Goal: Task Accomplishment & Management: Manage account settings

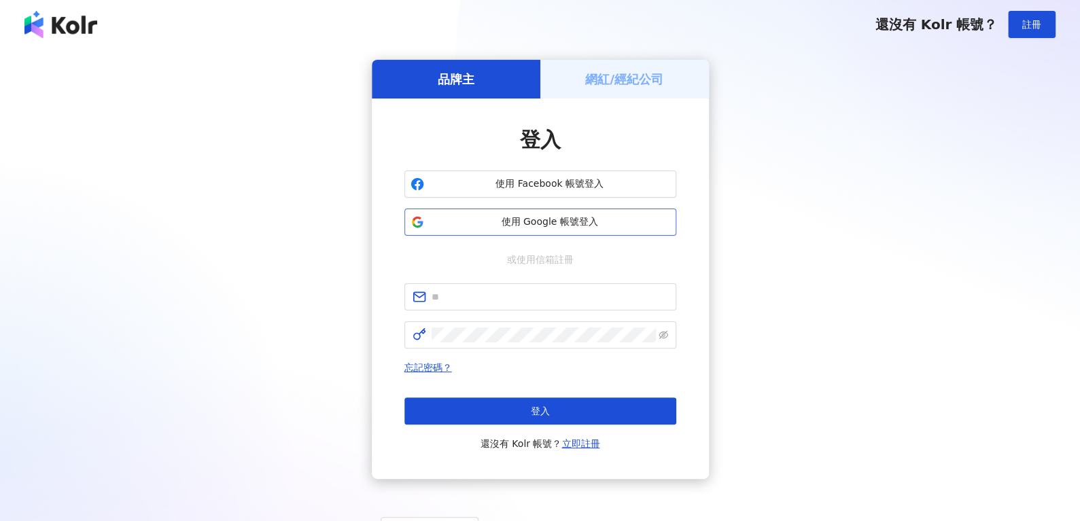
click at [477, 210] on button "使用 Google 帳號登入" at bounding box center [541, 222] width 272 height 27
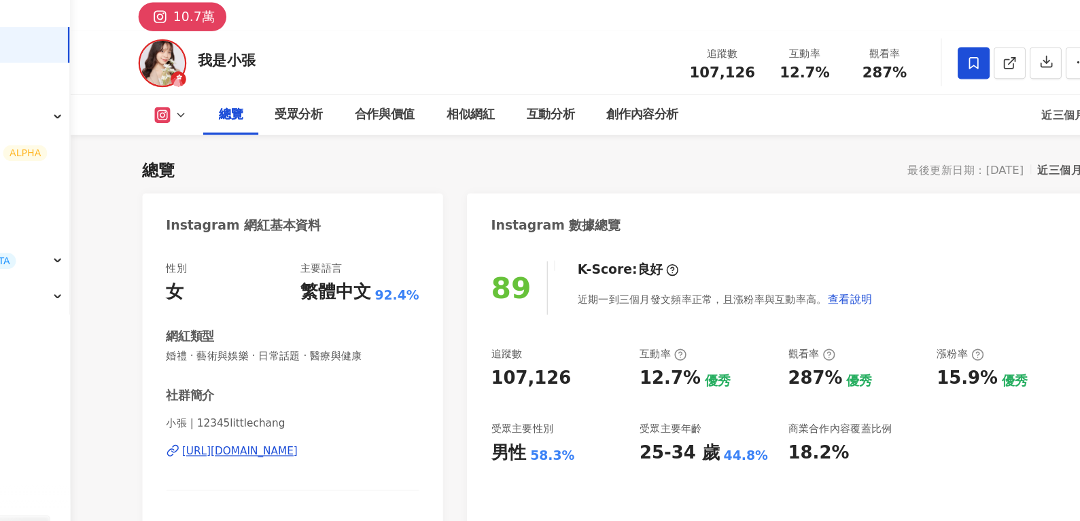
scroll to position [16, 0]
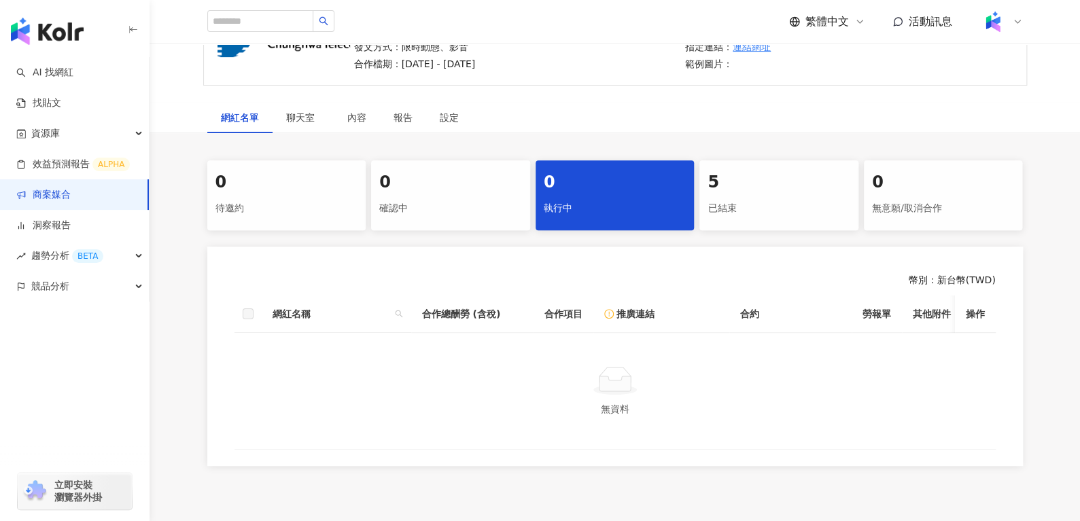
scroll to position [171, 0]
click at [843, 167] on div "5 已結束" at bounding box center [779, 195] width 159 height 70
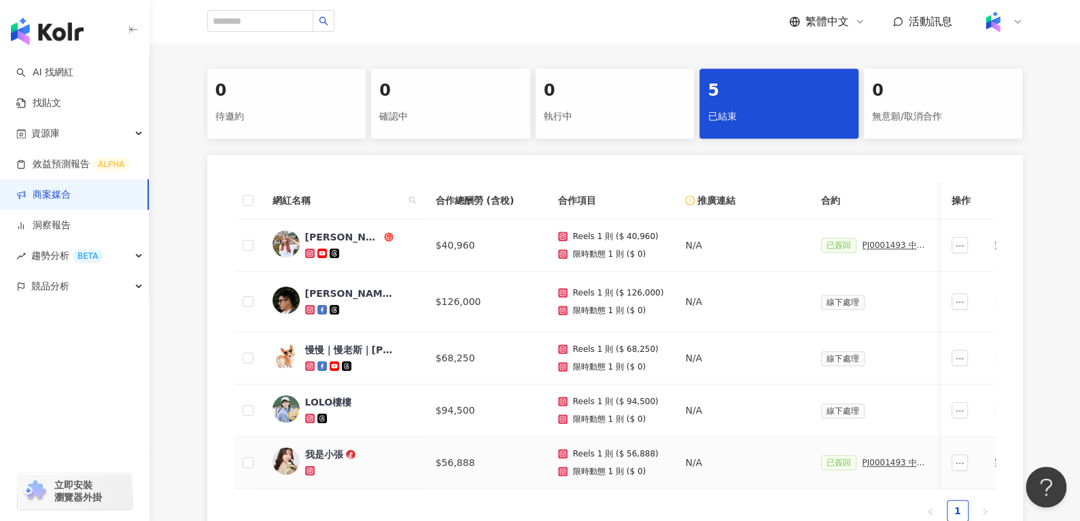
click at [315, 453] on div "我是小張" at bounding box center [324, 455] width 38 height 14
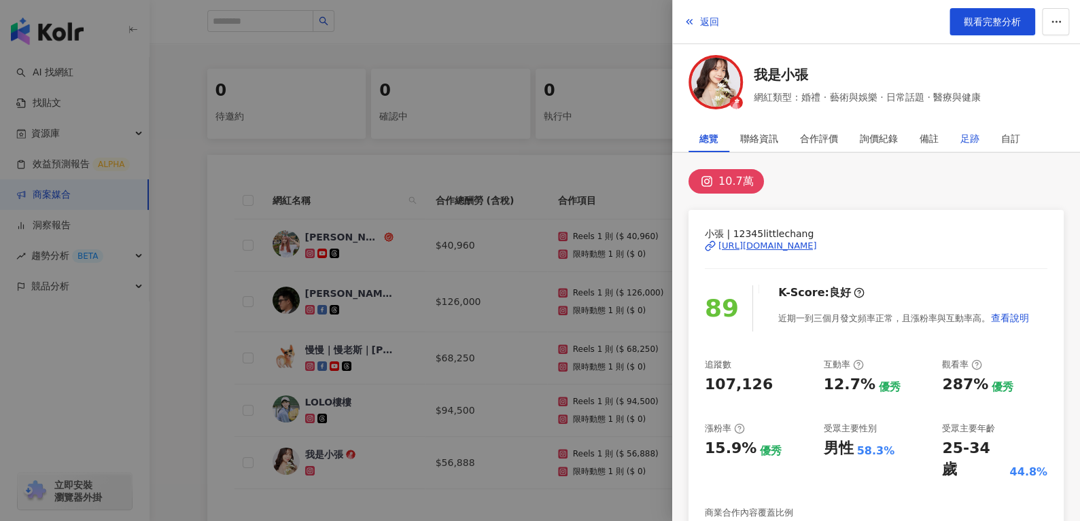
click at [970, 143] on div "足跡" at bounding box center [970, 138] width 19 height 27
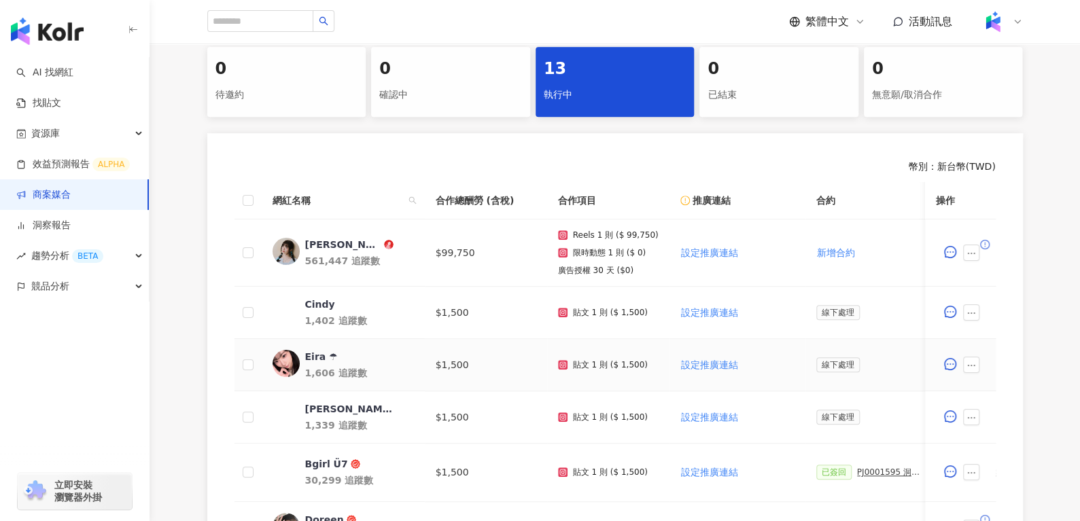
scroll to position [760, 0]
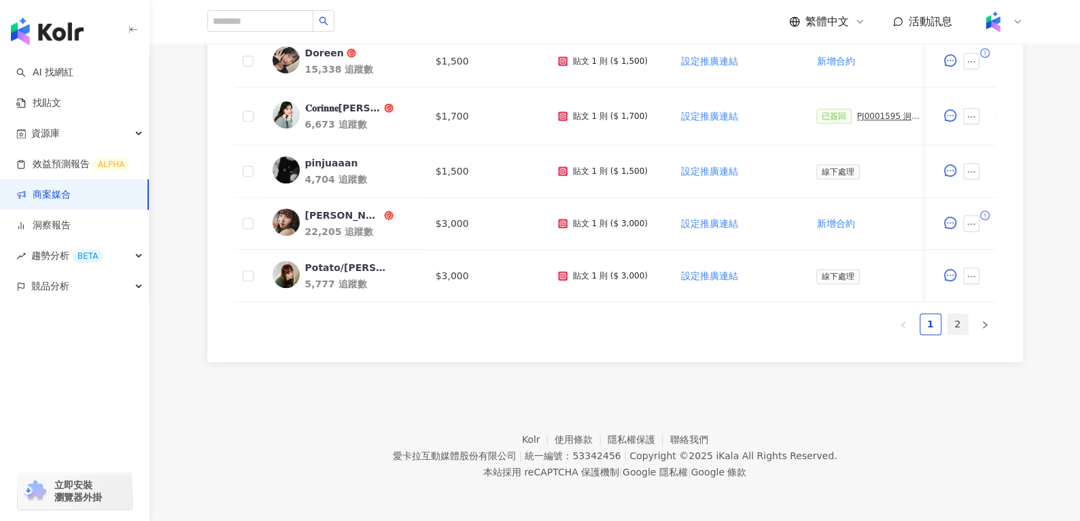
click at [951, 323] on link "2" at bounding box center [958, 324] width 20 height 20
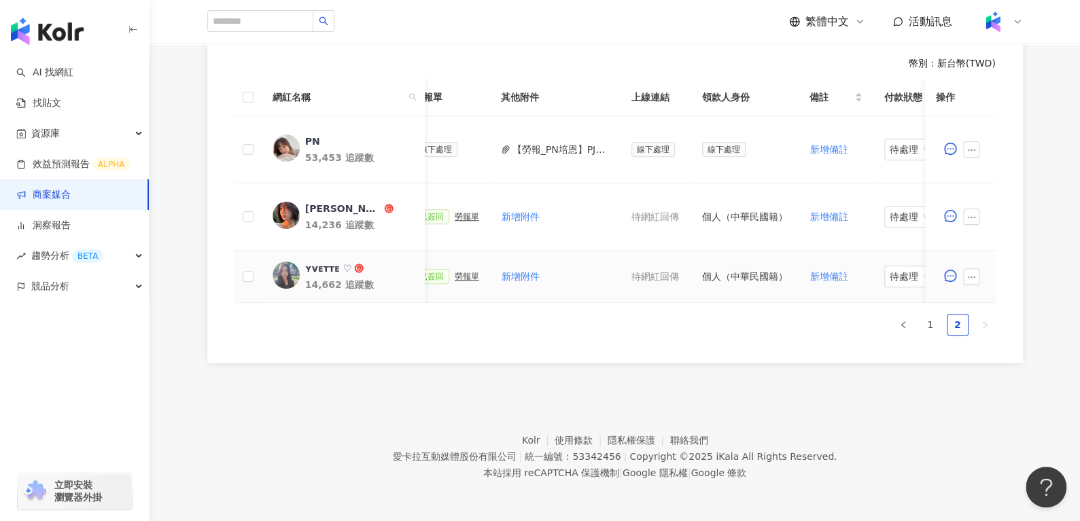
scroll to position [0, 606]
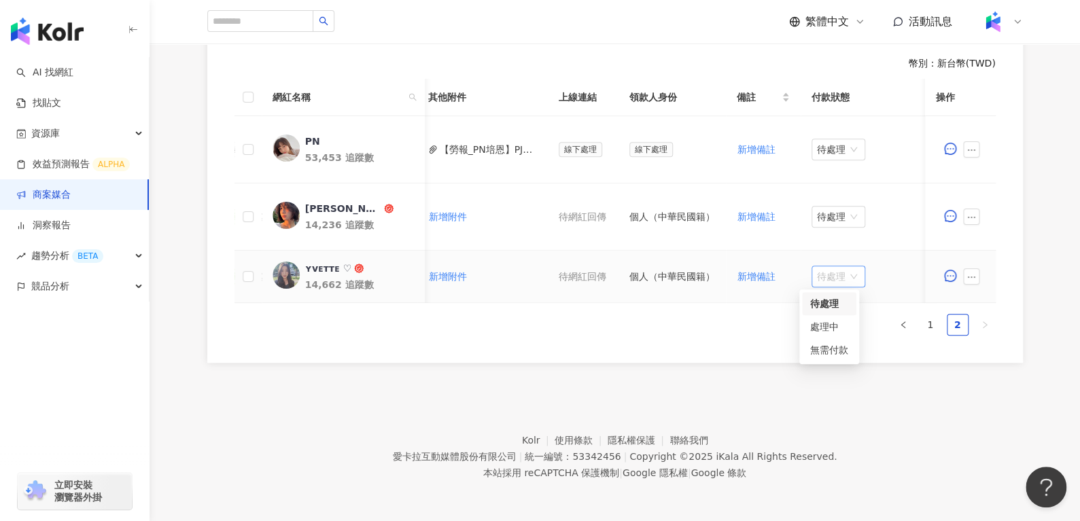
click at [827, 275] on span "待處理" at bounding box center [838, 277] width 43 height 20
click at [830, 332] on div "處理中" at bounding box center [829, 327] width 38 height 15
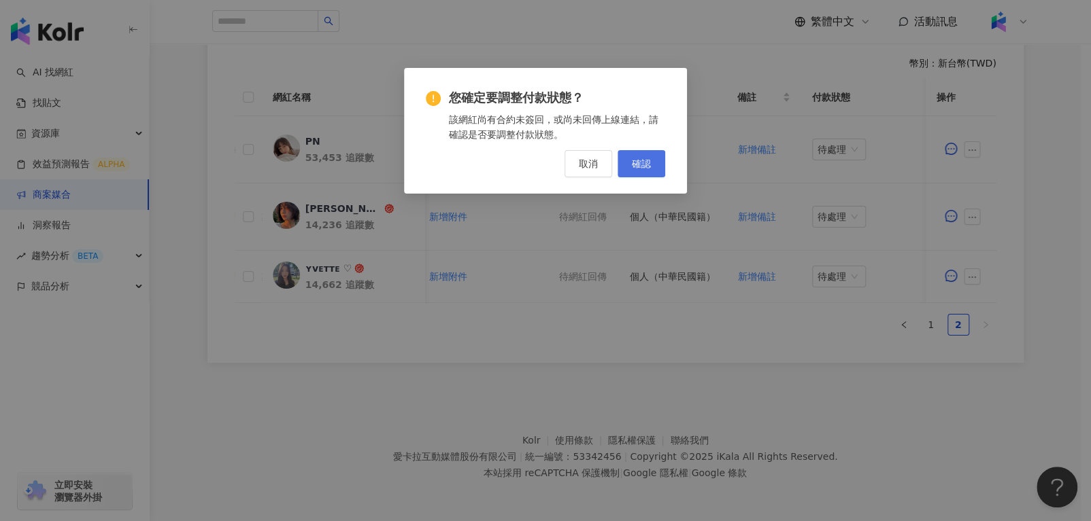
click at [632, 171] on button "確認" at bounding box center [641, 163] width 48 height 27
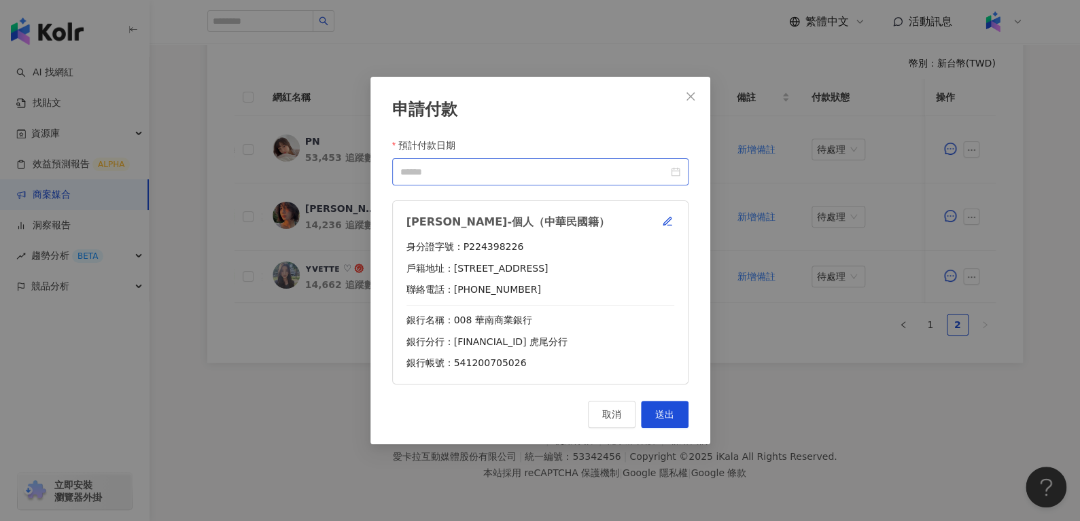
click at [673, 171] on div at bounding box center [540, 172] width 280 height 15
click at [683, 102] on button "Close" at bounding box center [690, 96] width 27 height 27
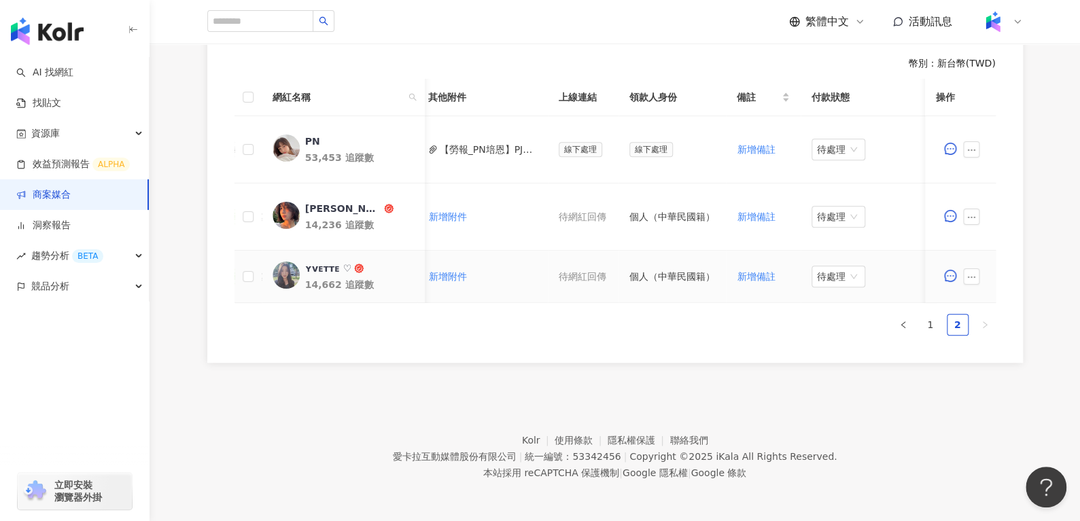
scroll to position [0, 311]
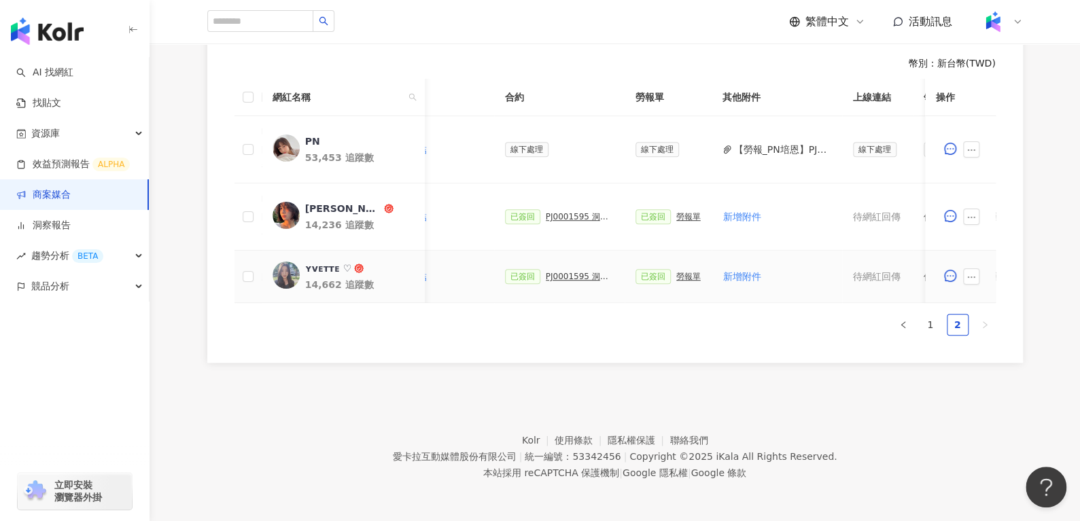
click at [677, 277] on div "勞報單" at bounding box center [689, 277] width 24 height 10
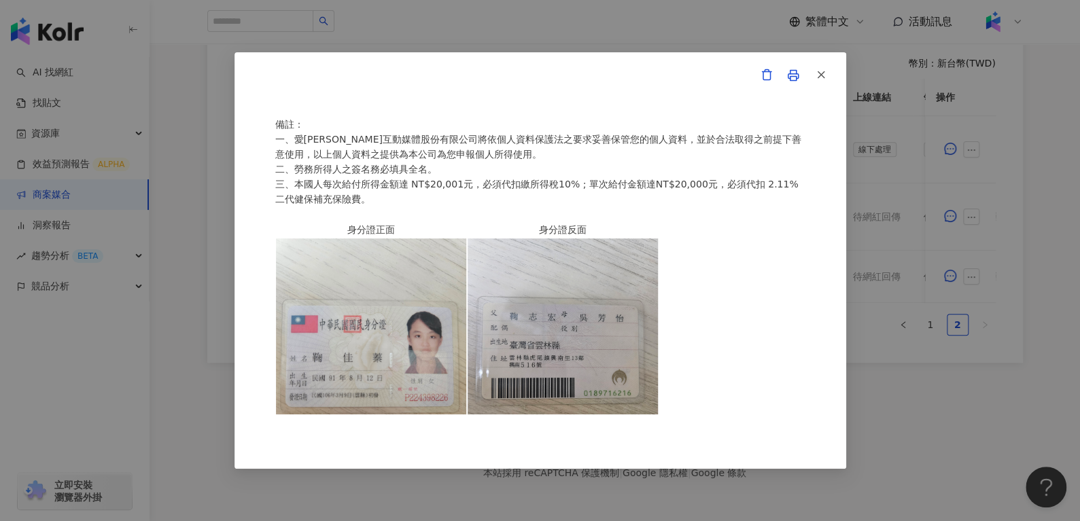
scroll to position [422, 0]
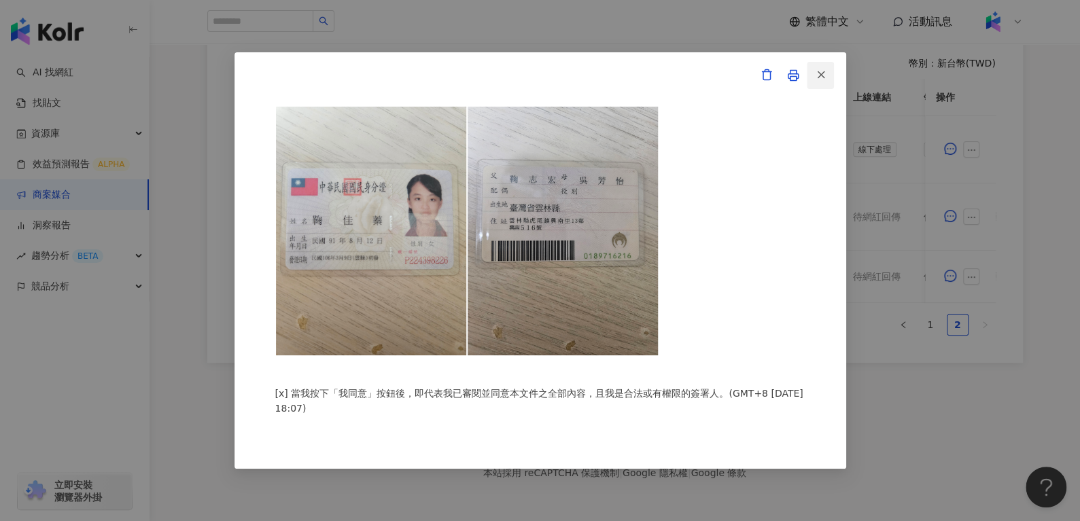
click at [823, 79] on icon "button" at bounding box center [821, 75] width 12 height 12
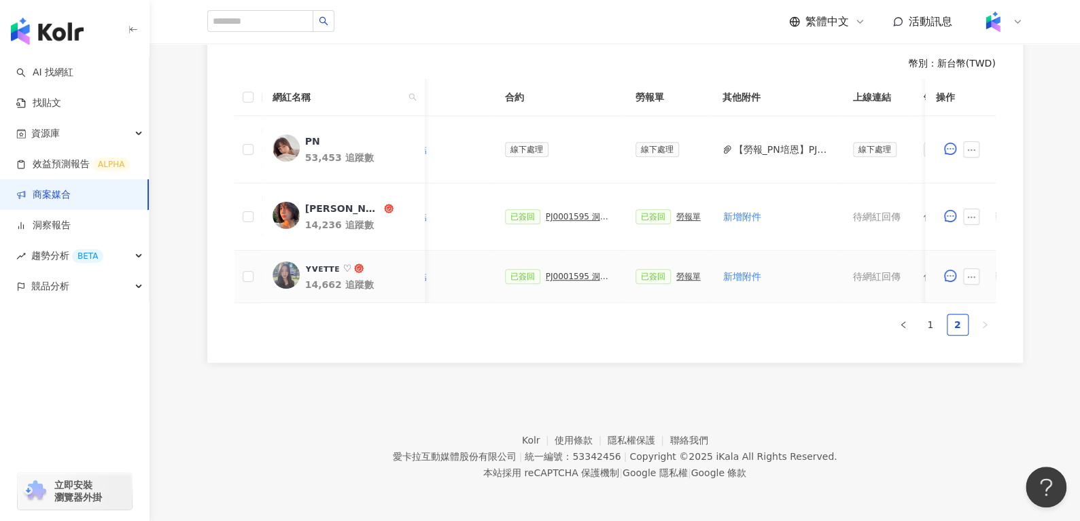
click at [560, 279] on div "PJ0001595 洞⾒數位_護妍天使印彩貼 _202507_KOL專案" at bounding box center [580, 277] width 68 height 10
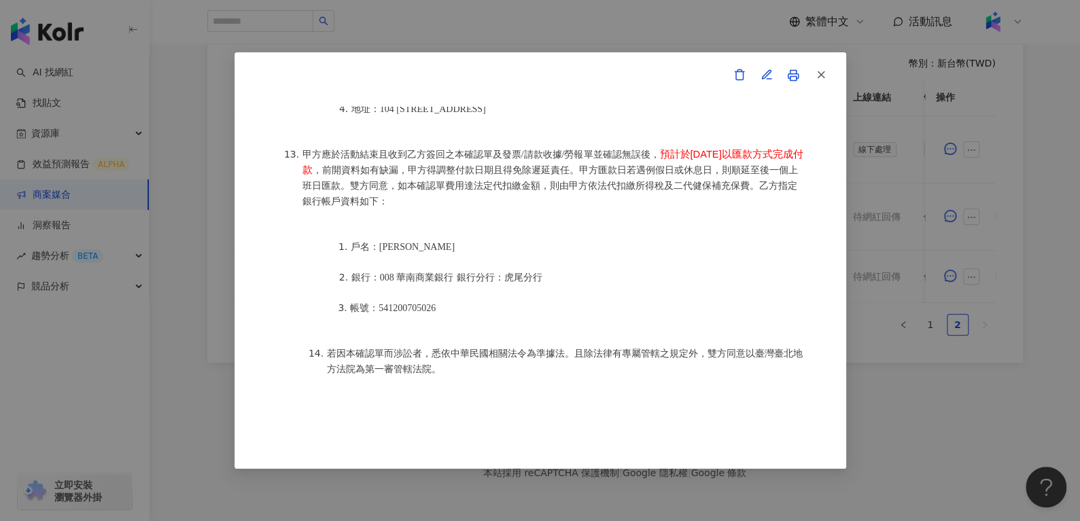
scroll to position [398, 0]
click at [825, 67] on span "button" at bounding box center [821, 74] width 12 height 14
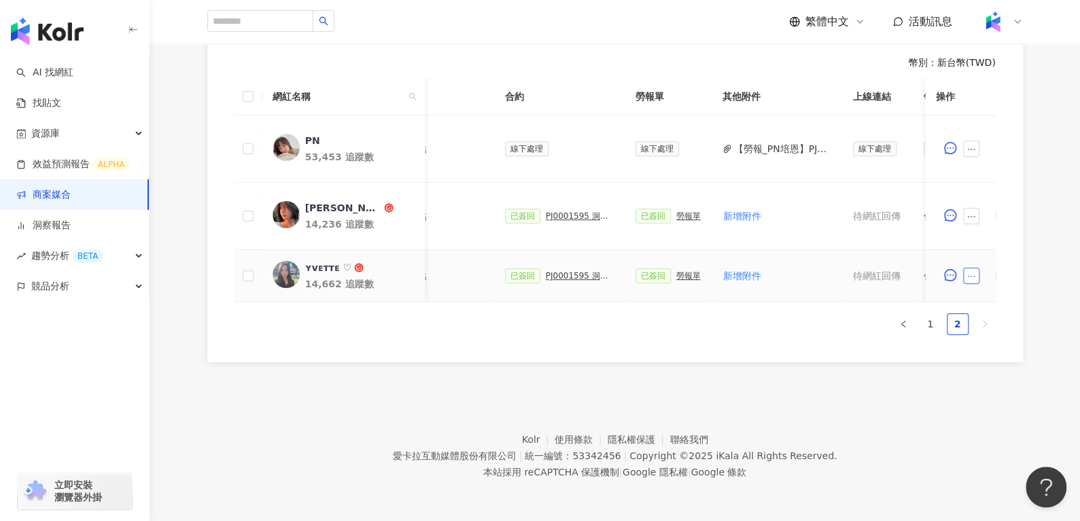
click at [970, 272] on icon "ellipsis" at bounding box center [972, 277] width 10 height 10
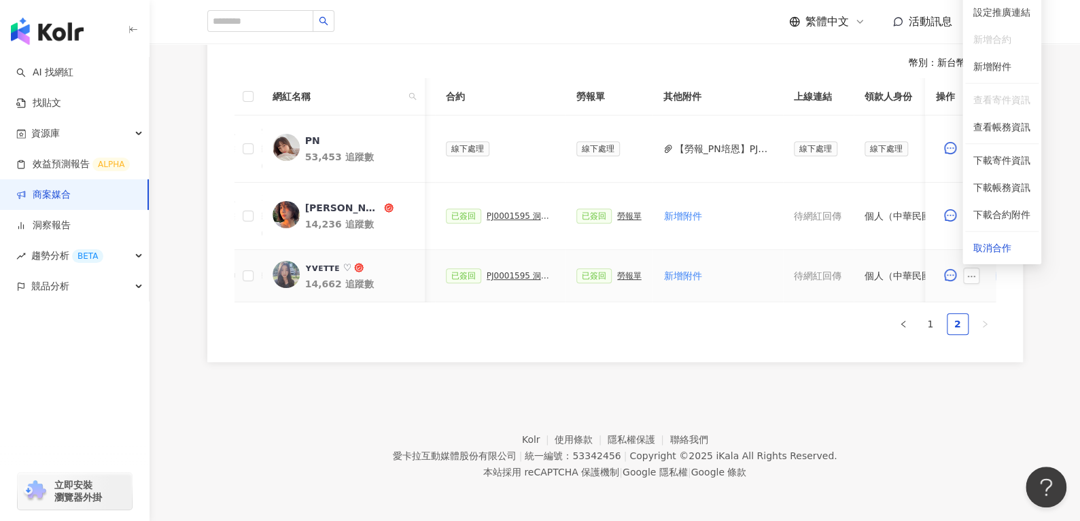
scroll to position [0, 369]
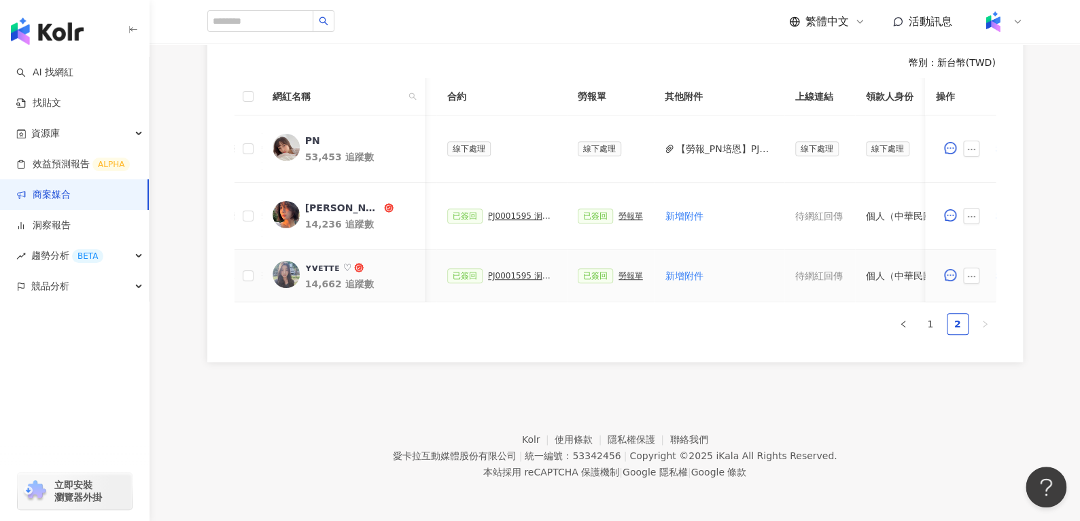
click at [498, 271] on div "PJ0001595 洞⾒數位_護妍天使印彩貼 _202507_KOL專案" at bounding box center [522, 276] width 68 height 10
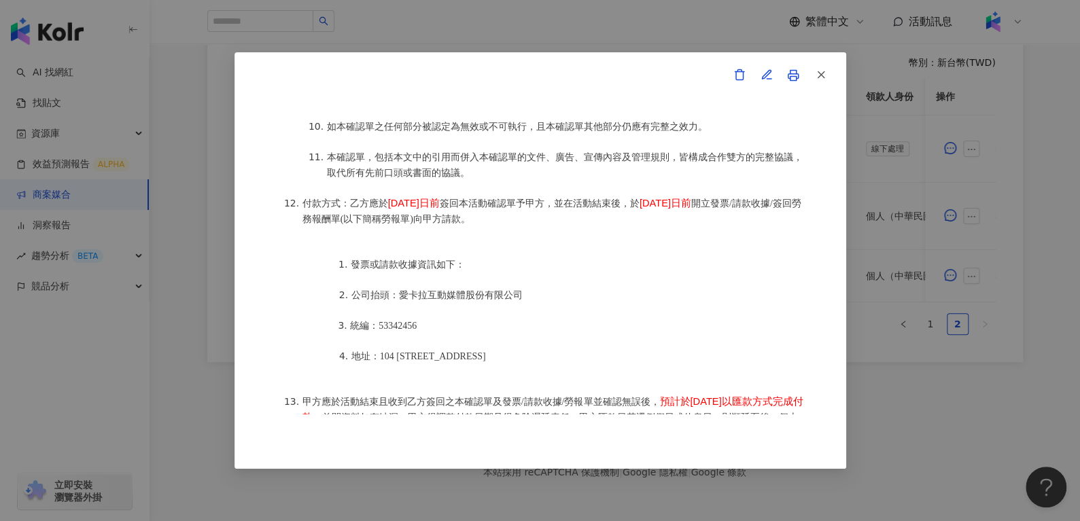
scroll to position [1542, 0]
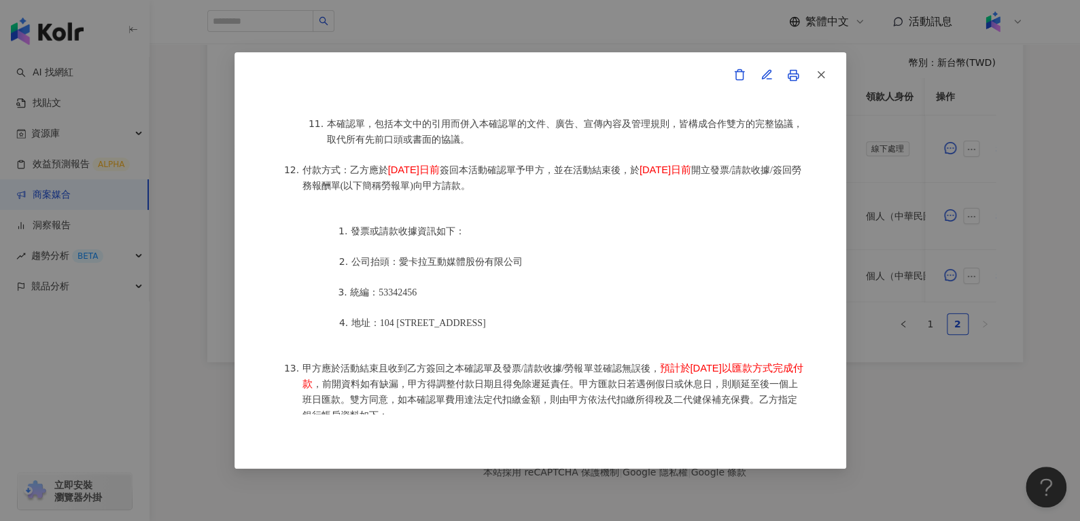
drag, startPoint x: 818, startPoint y: 67, endPoint x: 816, endPoint y: 271, distance: 204.0
click at [816, 271] on div "活動確認單 約定雙方 甲方名稱：愛卡拉互動媒體股份有限公司 甲方負責人：程世嘉 甲方統一編號：53342456 甲方地址：104 台北市中山區南京東路二段16…" at bounding box center [541, 260] width 612 height 417
click at [833, 69] on button "button" at bounding box center [820, 75] width 27 height 27
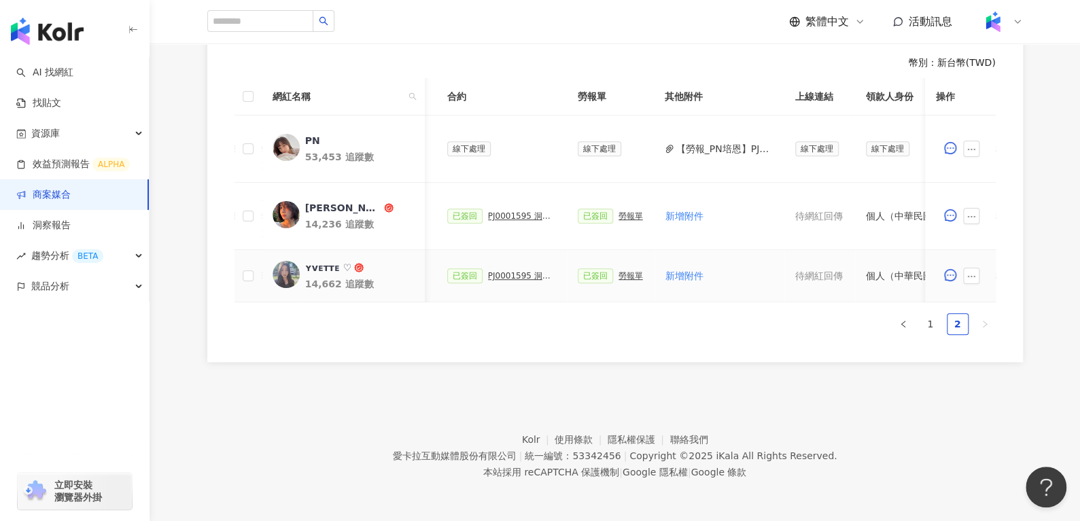
scroll to position [0, 606]
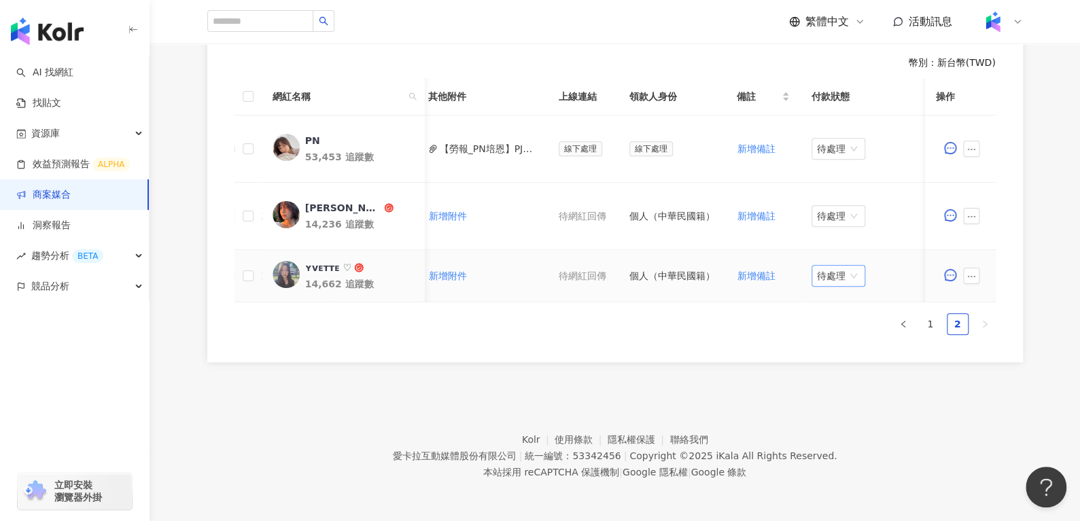
click at [817, 266] on span "待處理" at bounding box center [838, 276] width 43 height 20
click at [817, 319] on div "處理中" at bounding box center [829, 326] width 38 height 15
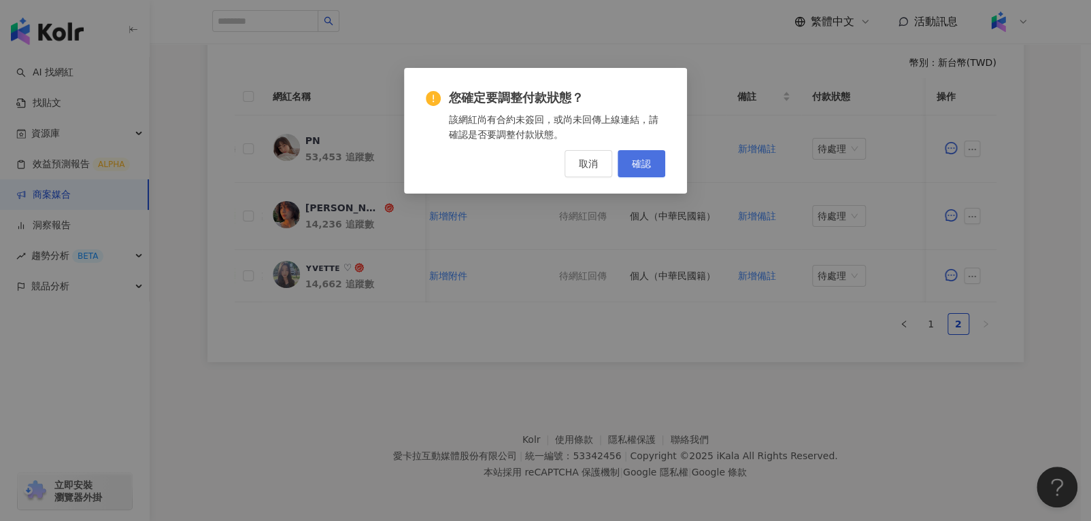
click at [645, 167] on span "確認" at bounding box center [641, 163] width 19 height 11
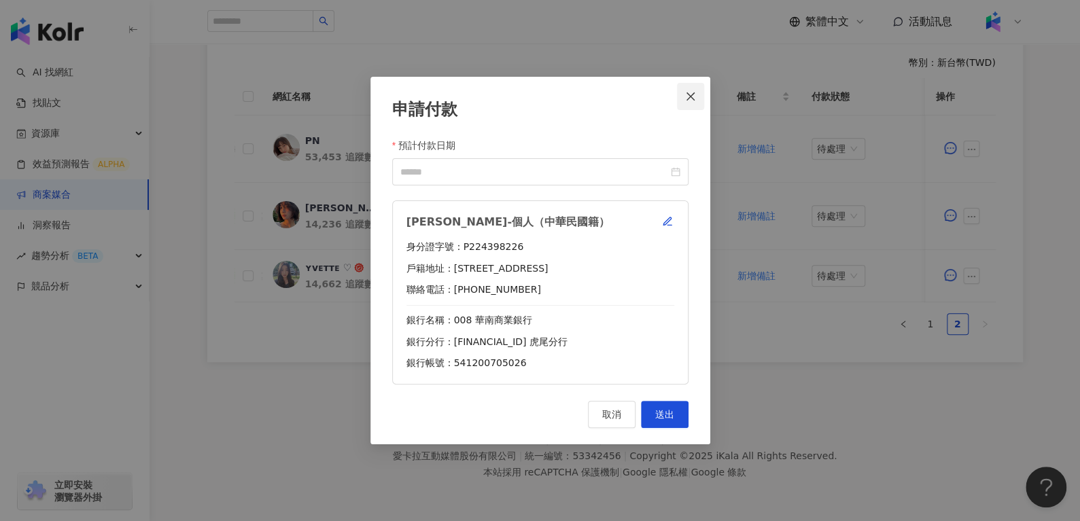
click at [690, 98] on icon "close" at bounding box center [690, 96] width 11 height 11
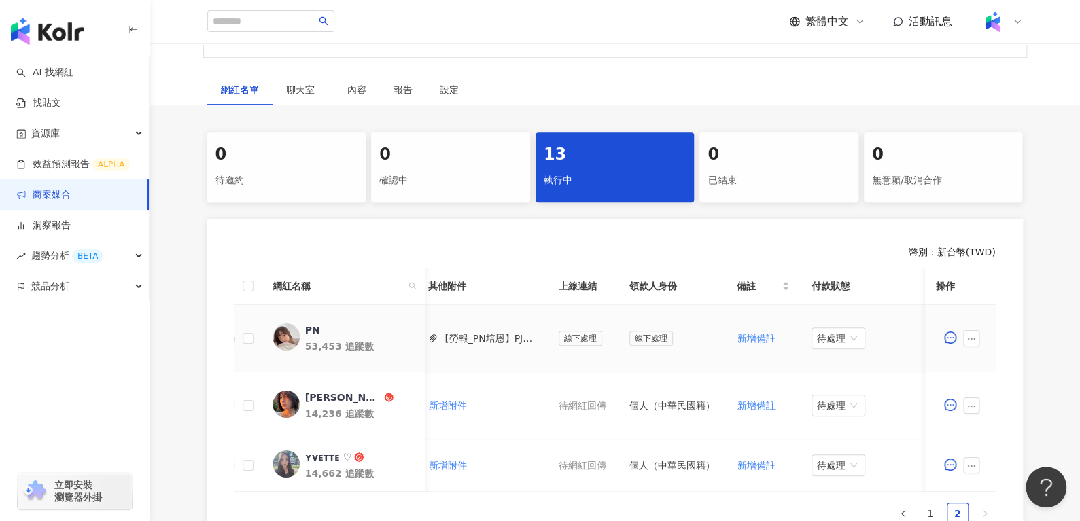
scroll to position [199, 0]
click at [812, 460] on div "待處理" at bounding box center [839, 467] width 54 height 22
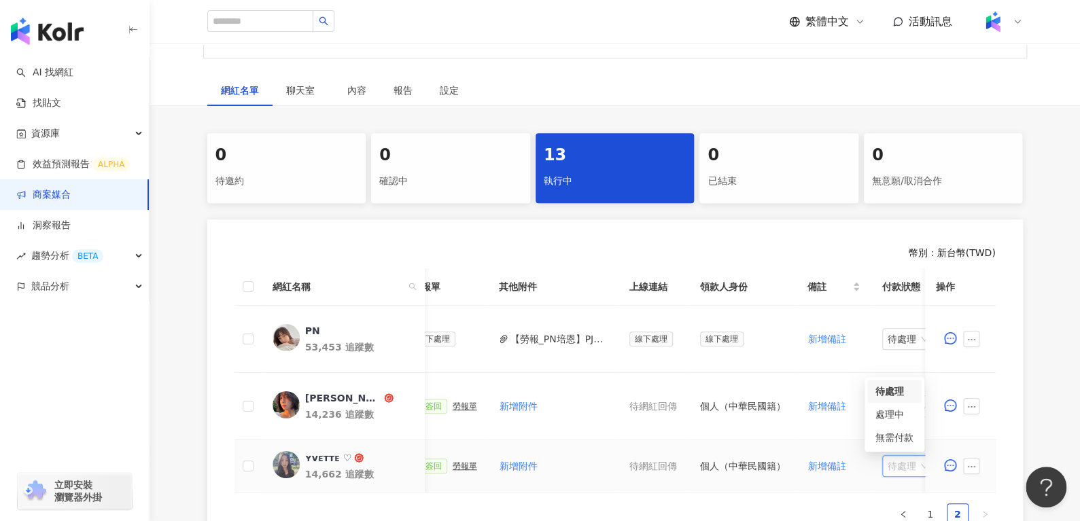
scroll to position [0, 606]
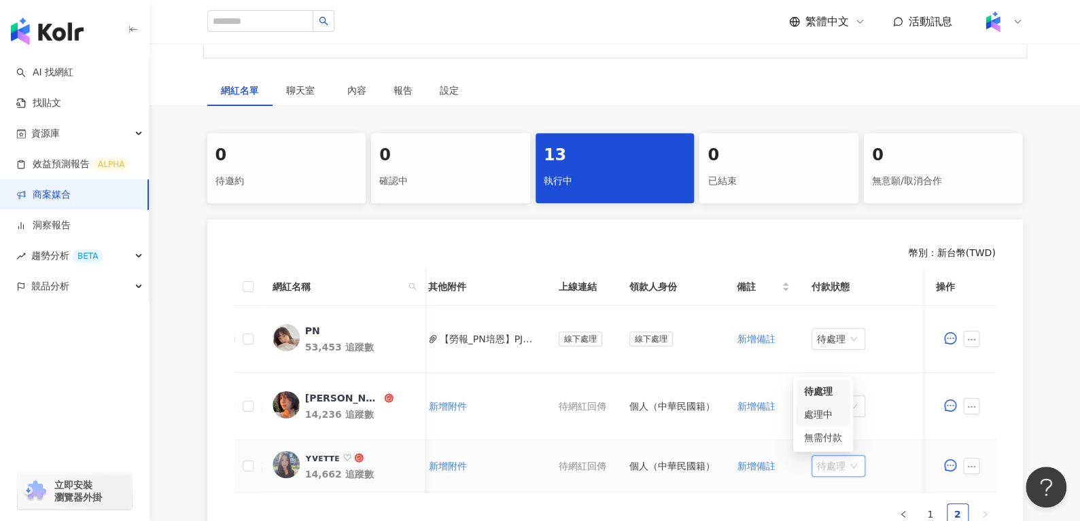
click at [821, 409] on div "處理中" at bounding box center [823, 414] width 38 height 15
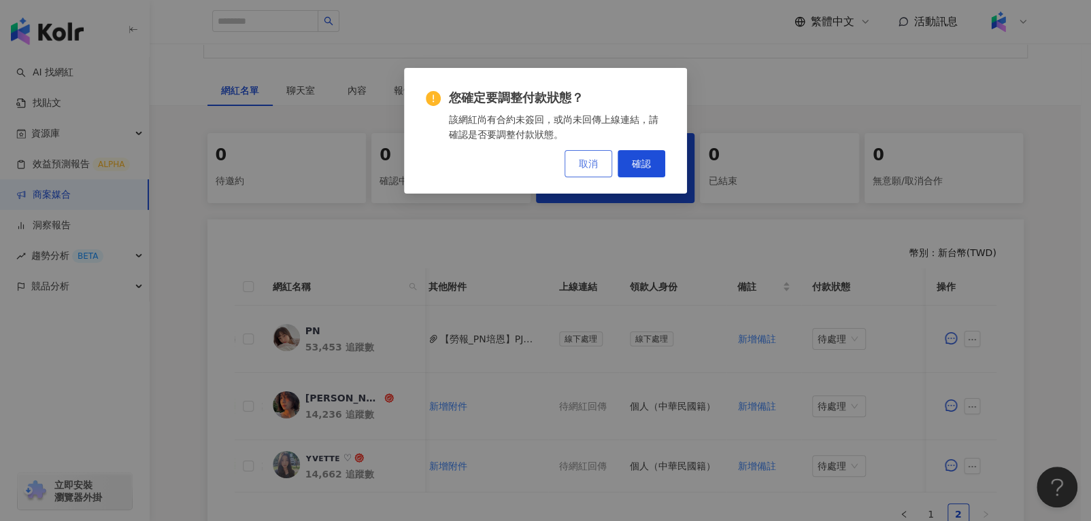
click at [583, 160] on span "取消" at bounding box center [588, 163] width 19 height 11
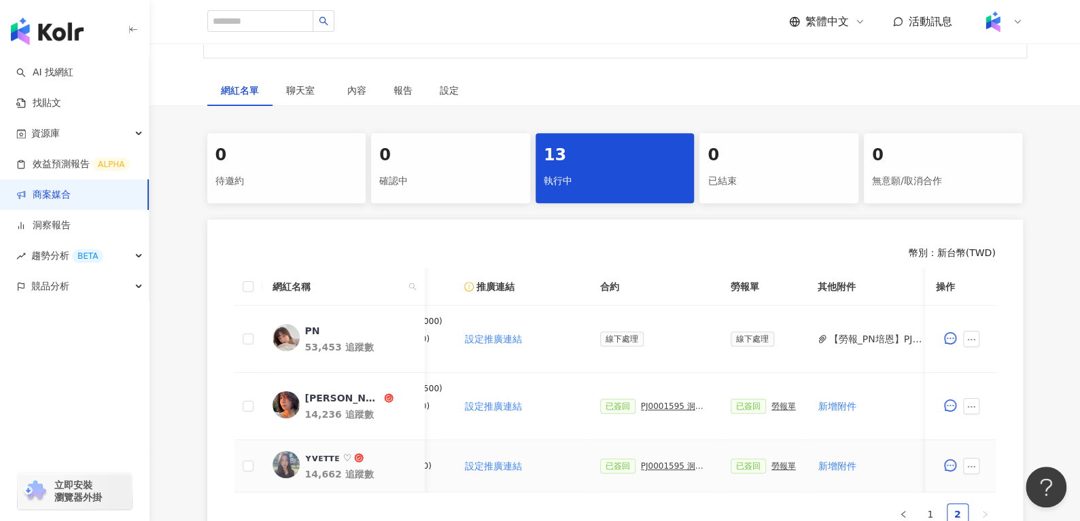
scroll to position [0, 181]
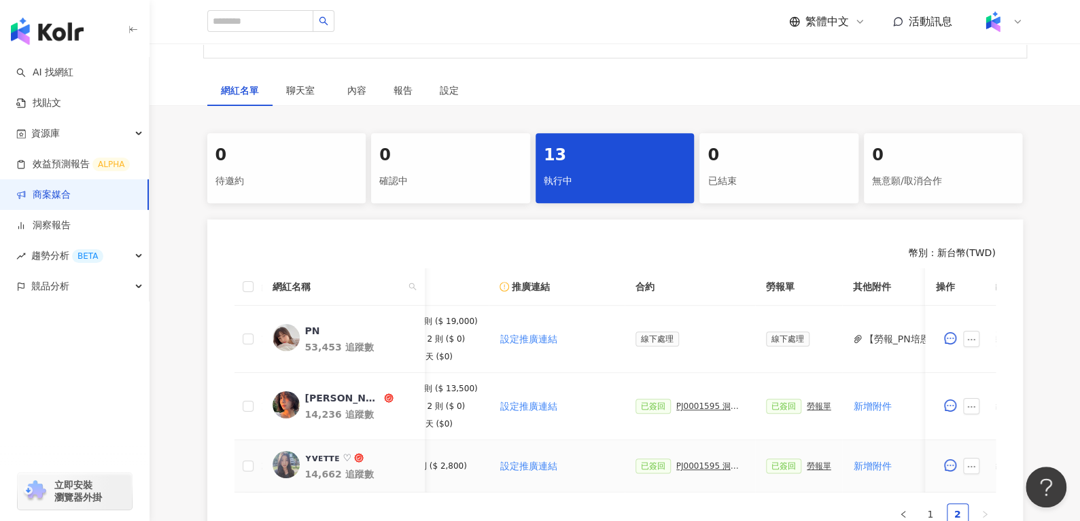
click at [803, 473] on td "已簽回 勞報單" at bounding box center [798, 467] width 87 height 52
click at [810, 466] on div "勞報單" at bounding box center [819, 467] width 24 height 10
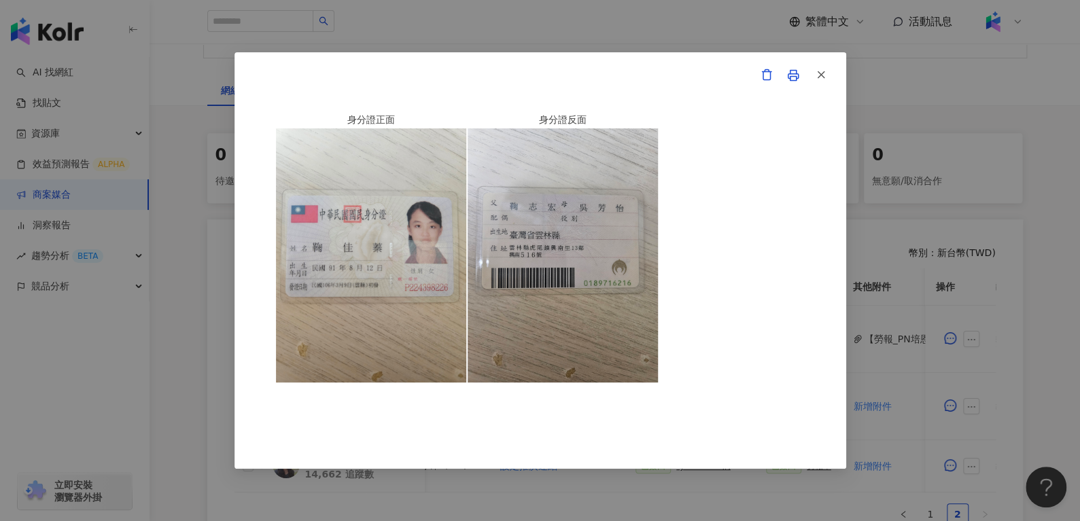
scroll to position [422, 0]
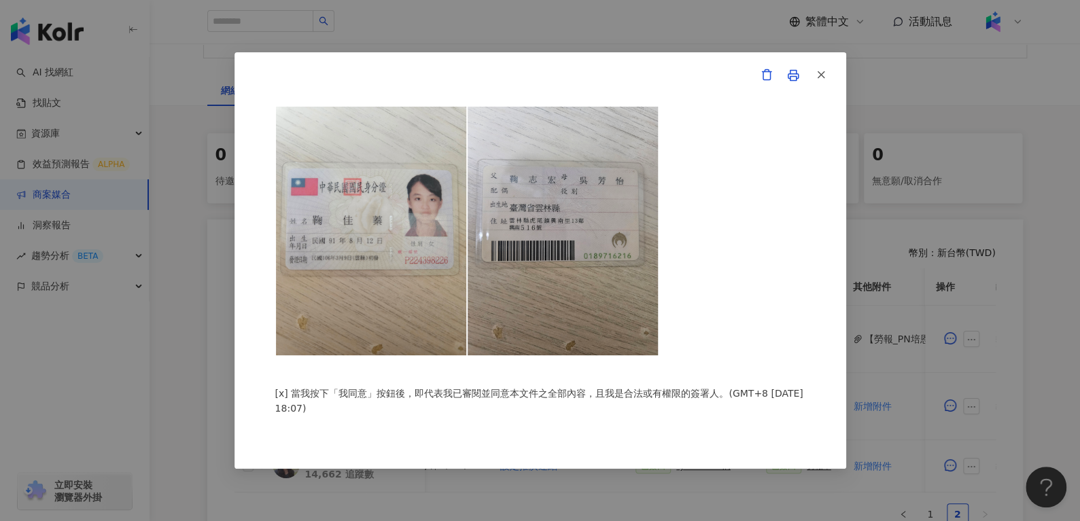
click at [203, 311] on div "愛卡拉互動媒體股份有限公司 勞務所得簽收單 本人 鞠佳蓁 茲領到 愛卡拉互動媒體股份有限公司 洞⾒數位_護妍天使印彩貼 _202507_KOL專案 款項 ， …" at bounding box center [540, 260] width 1080 height 521
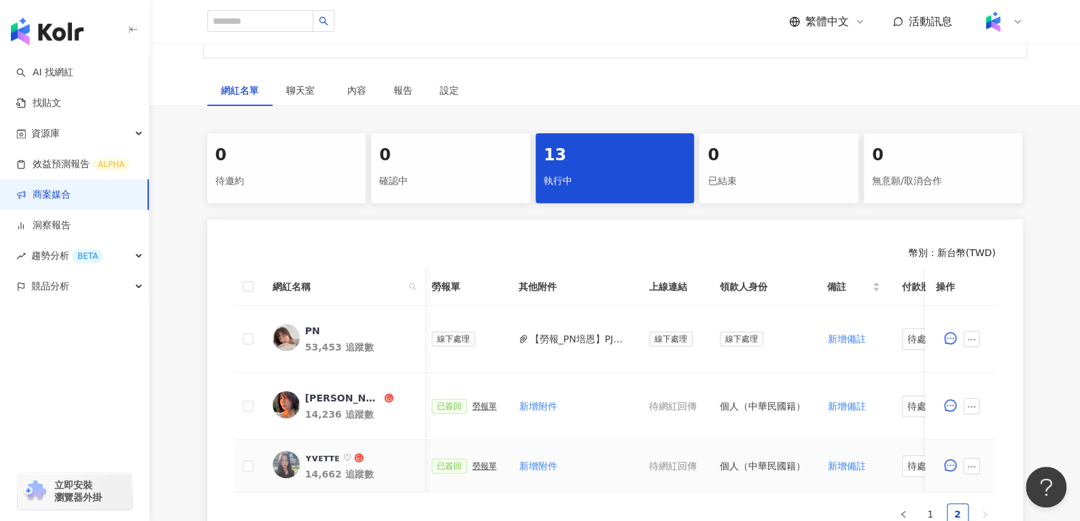
scroll to position [0, 549]
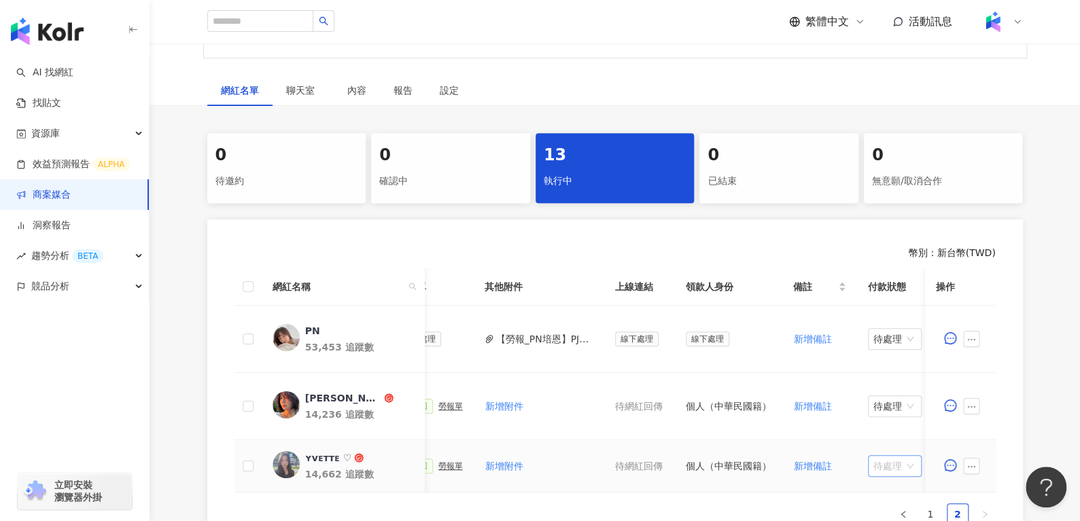
click at [887, 461] on span "待處理" at bounding box center [895, 466] width 43 height 20
click at [885, 409] on div "處理中" at bounding box center [886, 414] width 38 height 15
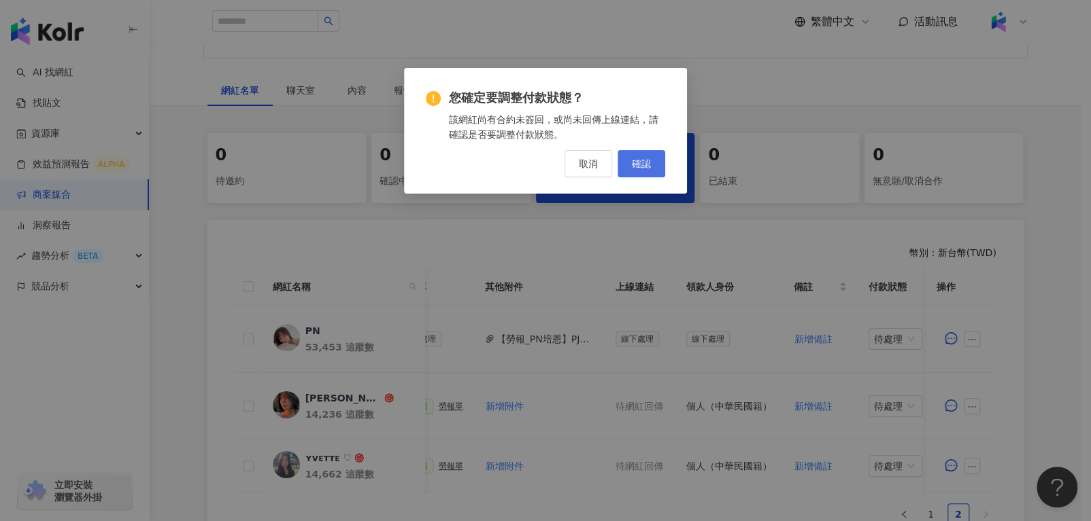
click at [649, 169] on span "確認" at bounding box center [641, 163] width 19 height 11
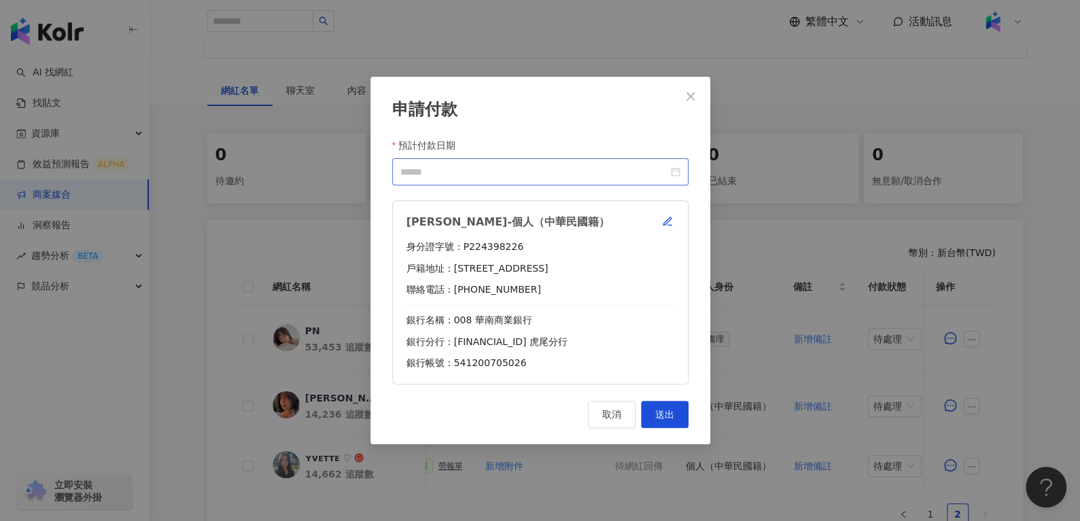
click at [680, 169] on div at bounding box center [540, 172] width 280 height 15
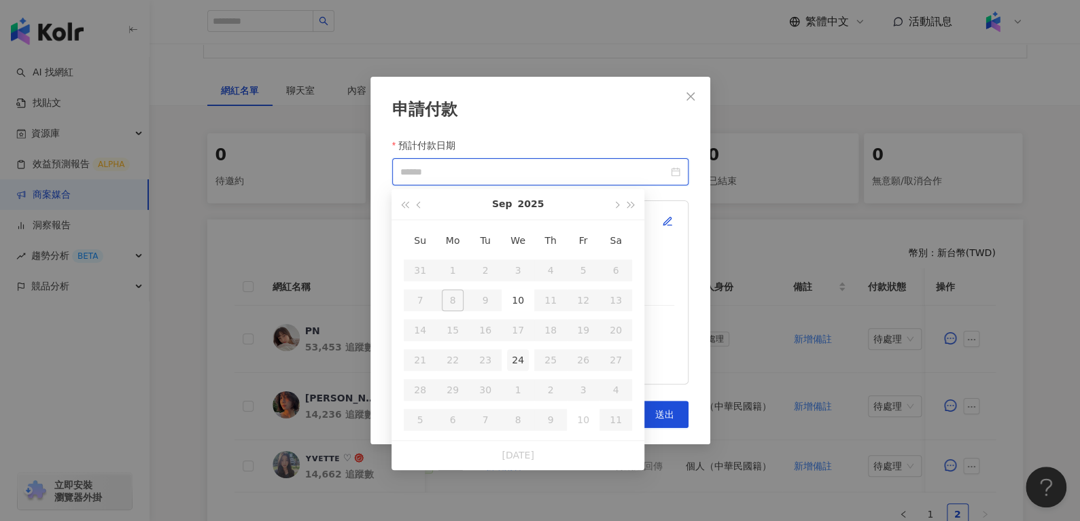
type input "**********"
click at [526, 356] on div "24" at bounding box center [518, 360] width 22 height 22
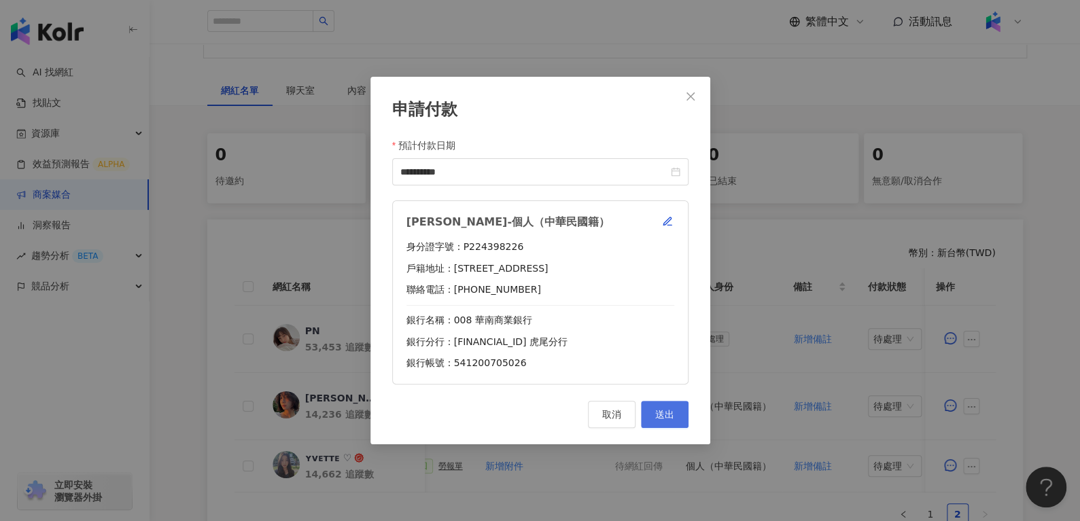
click at [665, 413] on span "送出" at bounding box center [664, 414] width 19 height 11
click at [690, 91] on icon "close" at bounding box center [690, 96] width 11 height 11
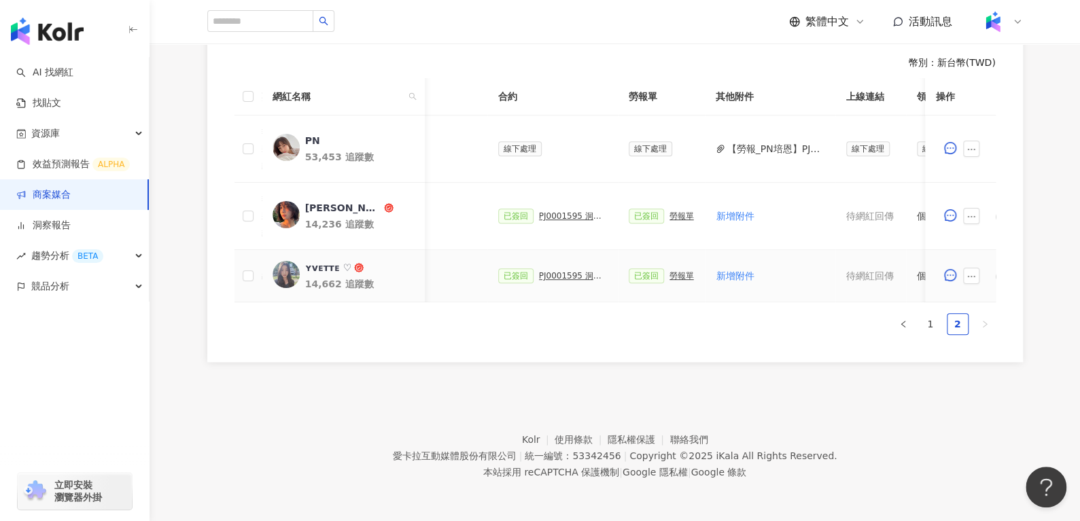
scroll to position [0, 318]
click at [674, 271] on div "勞報單" at bounding box center [682, 276] width 24 height 10
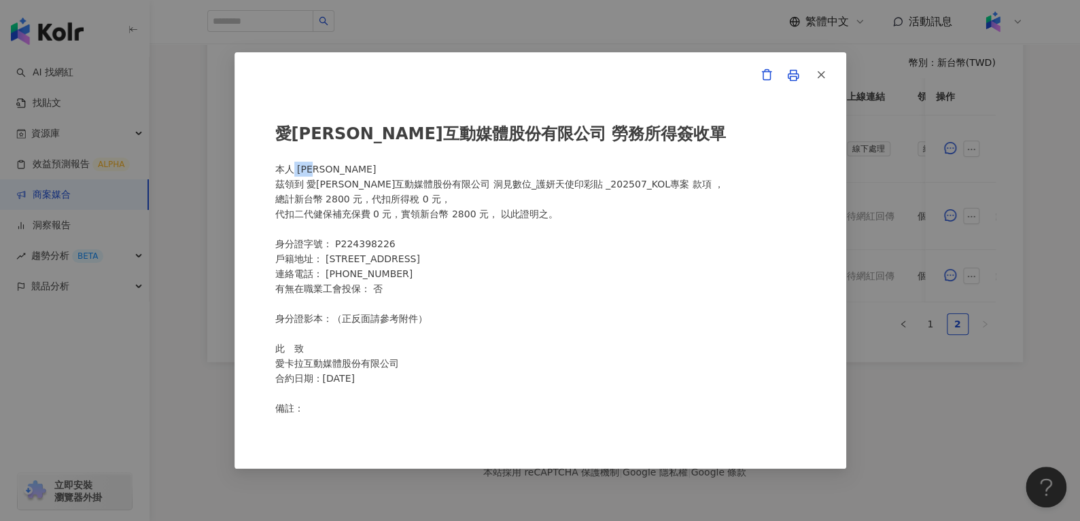
drag, startPoint x: 294, startPoint y: 173, endPoint x: 333, endPoint y: 167, distance: 39.9
click at [333, 167] on div "愛卡拉互動媒體股份有限公司 勞務所得簽收單 本人 鞠佳蓁 茲領到 愛卡拉互動媒體股份有限公司 洞⾒數位_護妍天使印彩貼 _202507_KOL專案 款項 ， …" at bounding box center [540, 261] width 530 height 309
copy div "鞠佳蓁"
drag, startPoint x: 333, startPoint y: 243, endPoint x: 398, endPoint y: 248, distance: 64.8
click at [398, 248] on div "愛卡拉互動媒體股份有限公司 勞務所得簽收單 本人 鞠佳蓁 茲領到 愛卡拉互動媒體股份有限公司 洞⾒數位_護妍天使印彩貼 _202507_KOL專案 款項 ， …" at bounding box center [540, 261] width 530 height 309
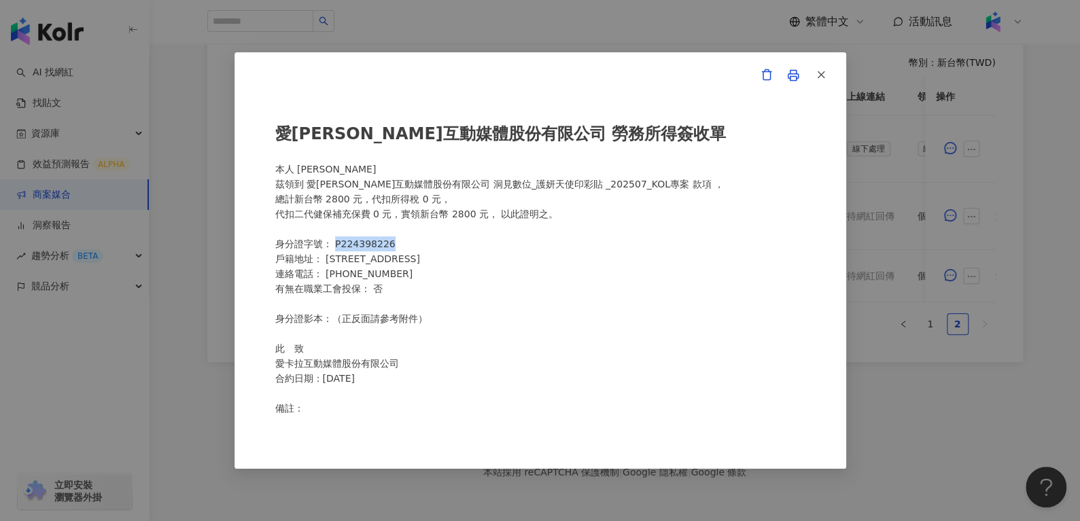
copy div "P224398226"
